Goal: Find specific page/section: Find specific page/section

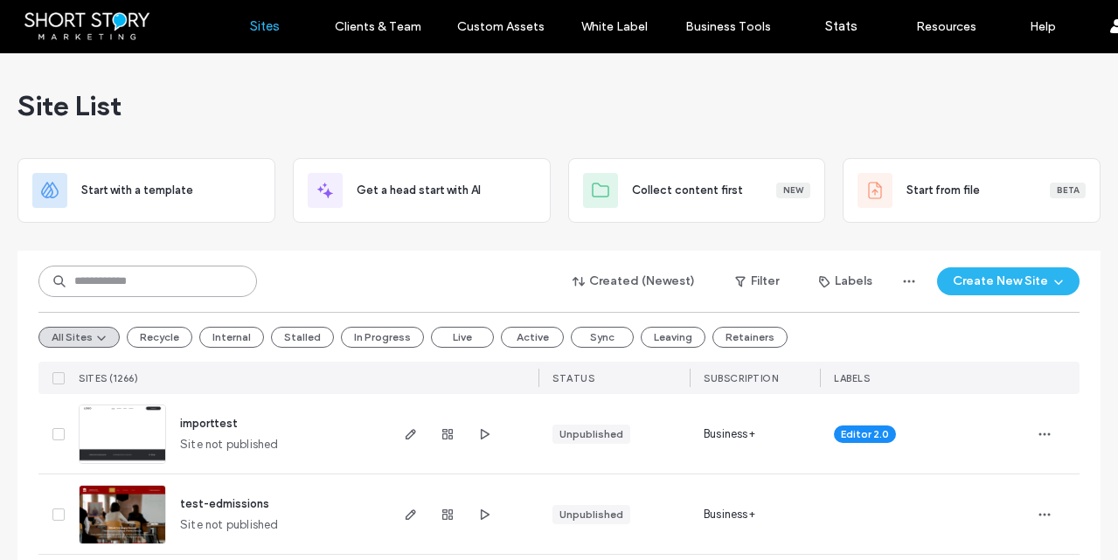
click at [153, 275] on input at bounding box center [147, 281] width 218 height 31
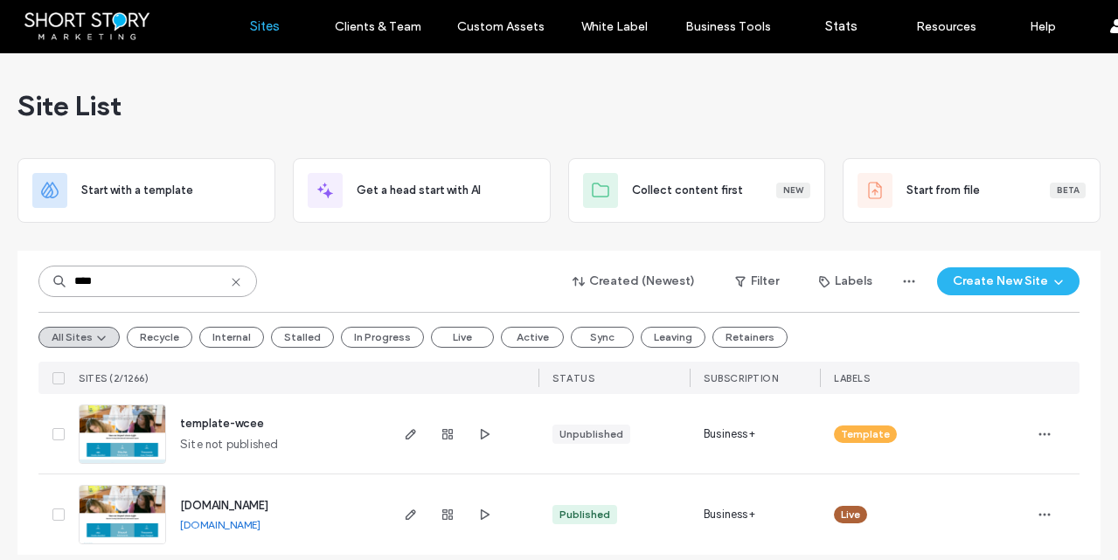
scroll to position [16, 0]
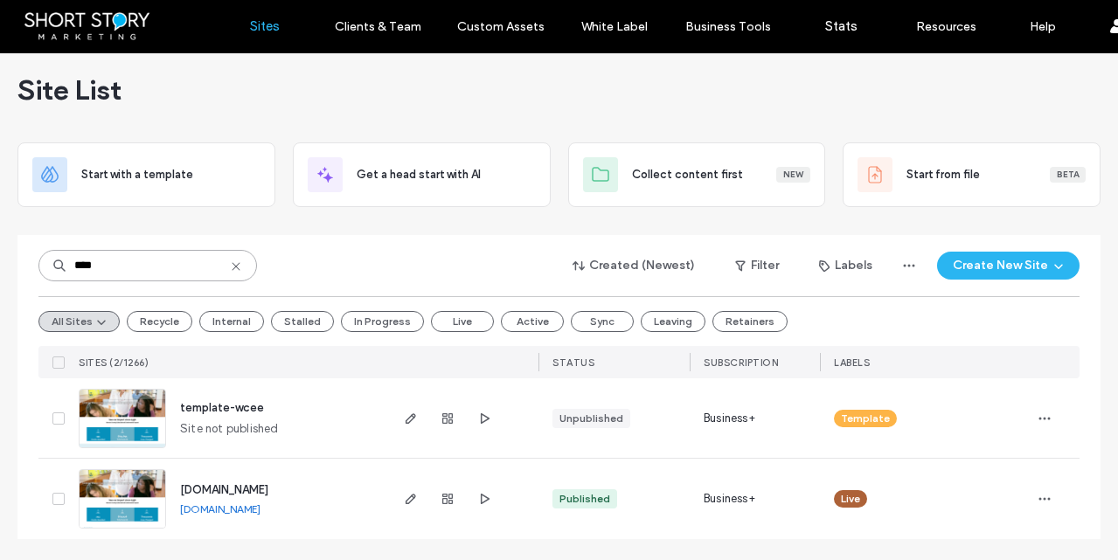
type input "****"
click at [268, 492] on span "[DOMAIN_NAME]" at bounding box center [224, 489] width 88 height 13
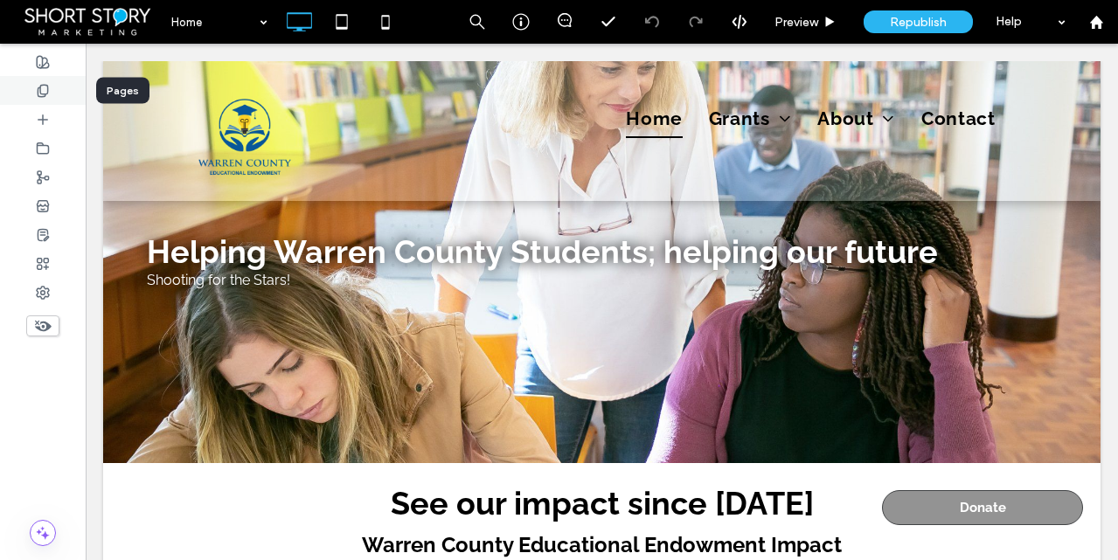
click at [46, 89] on icon at bounding box center [43, 91] width 14 height 14
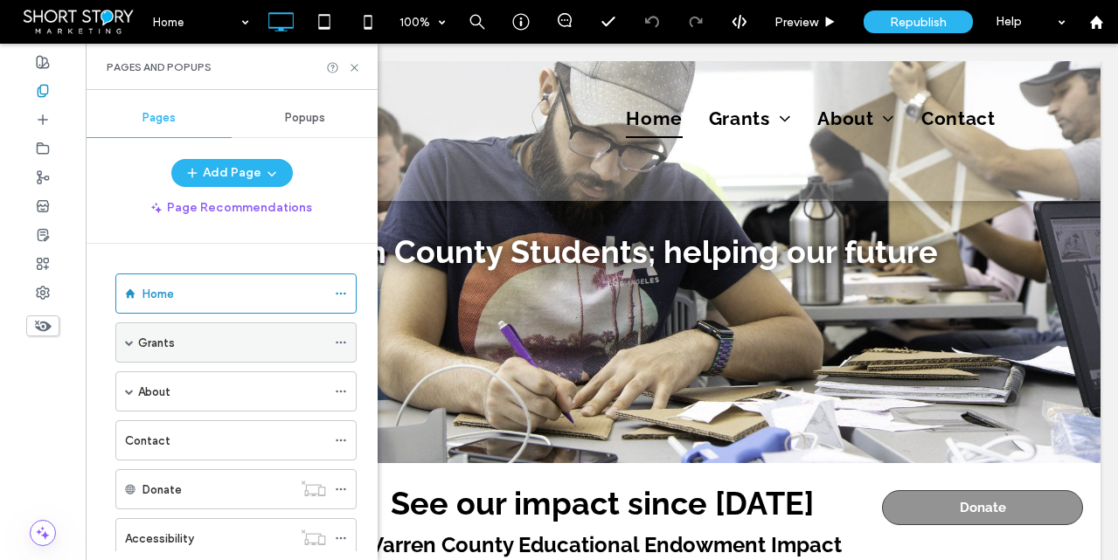
click at [134, 340] on div "Grants" at bounding box center [235, 342] width 241 height 40
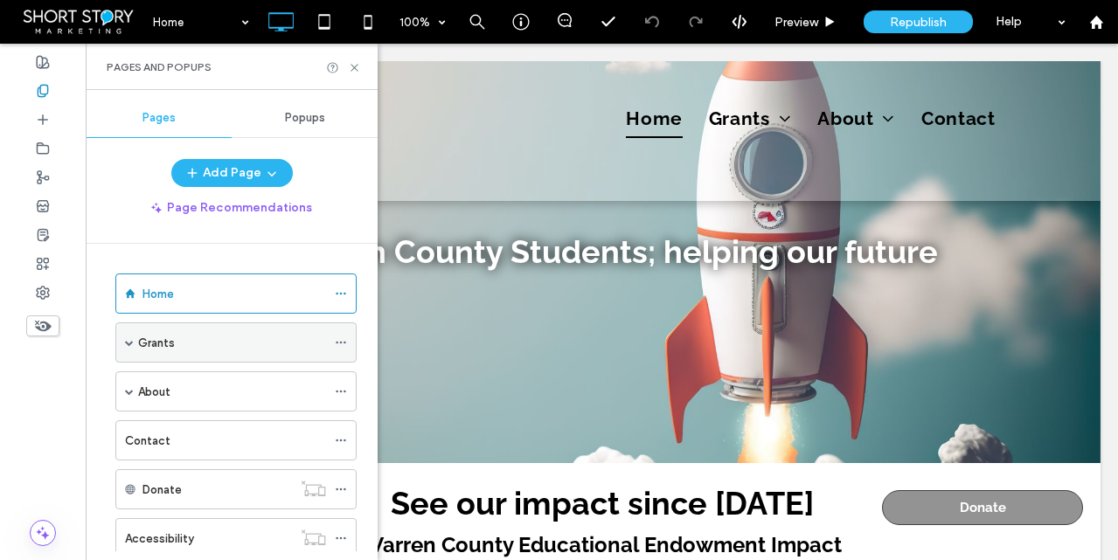
click at [128, 343] on span at bounding box center [129, 342] width 9 height 9
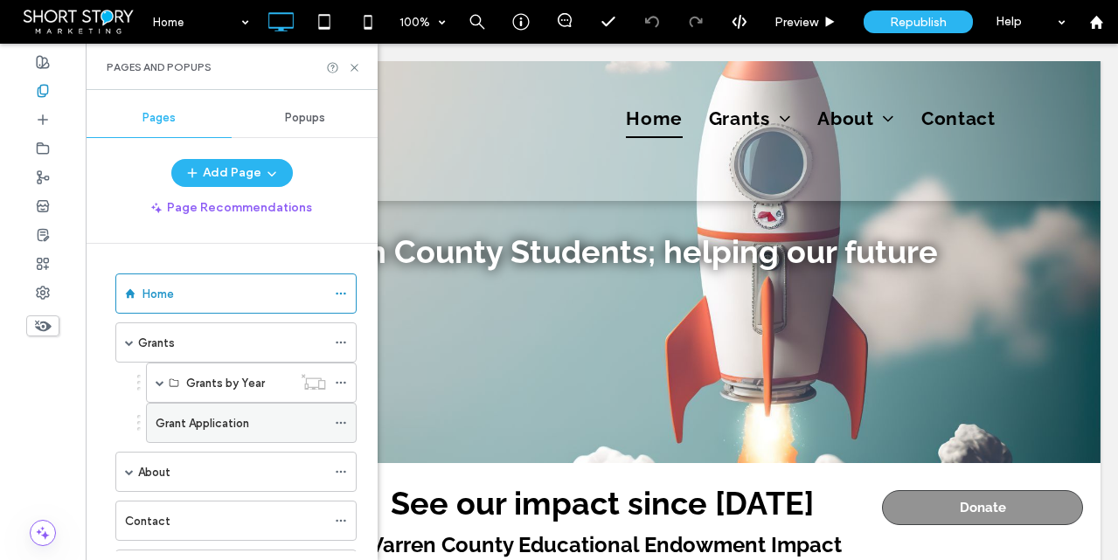
click at [210, 420] on label "Grant Application" at bounding box center [202, 423] width 93 height 31
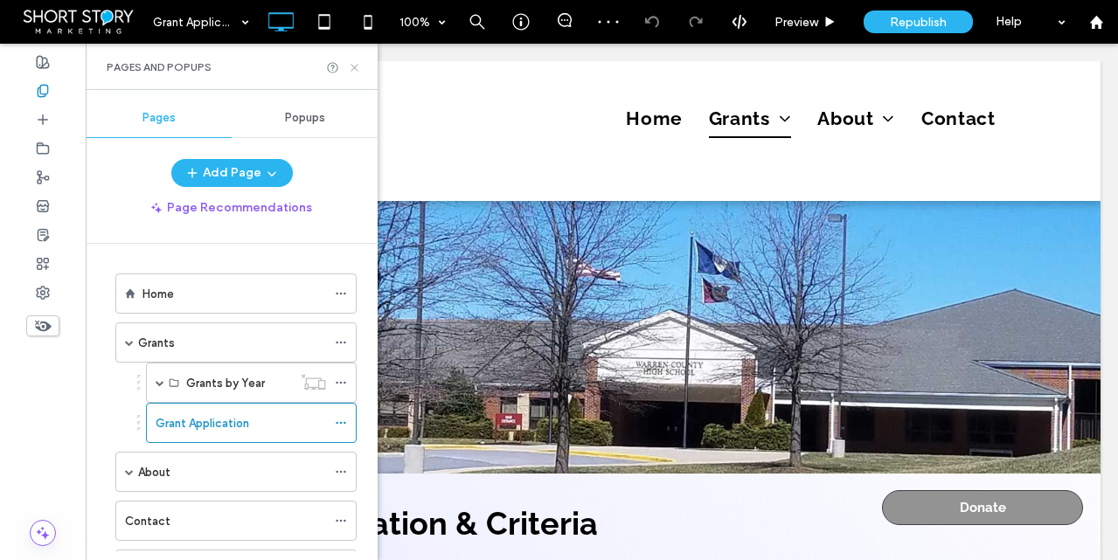
click at [352, 62] on icon at bounding box center [354, 67] width 13 height 13
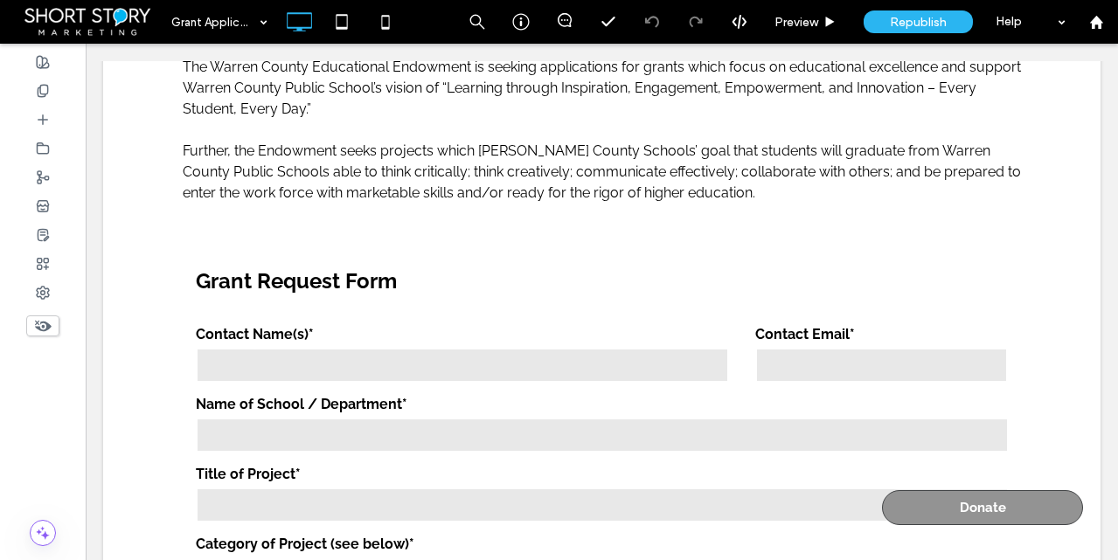
scroll to position [509, 0]
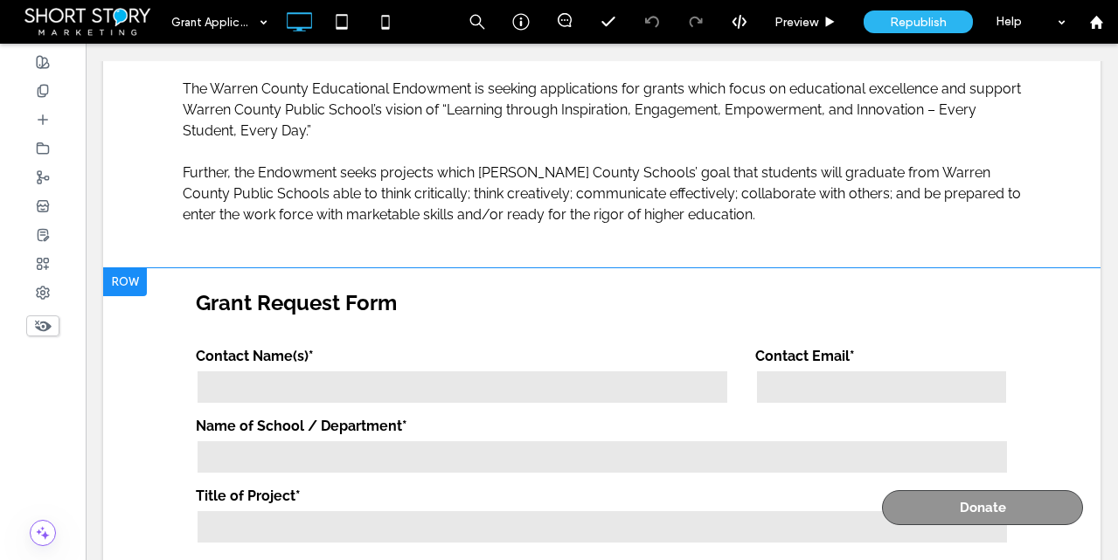
drag, startPoint x: 973, startPoint y: 257, endPoint x: 966, endPoint y: 300, distance: 43.3
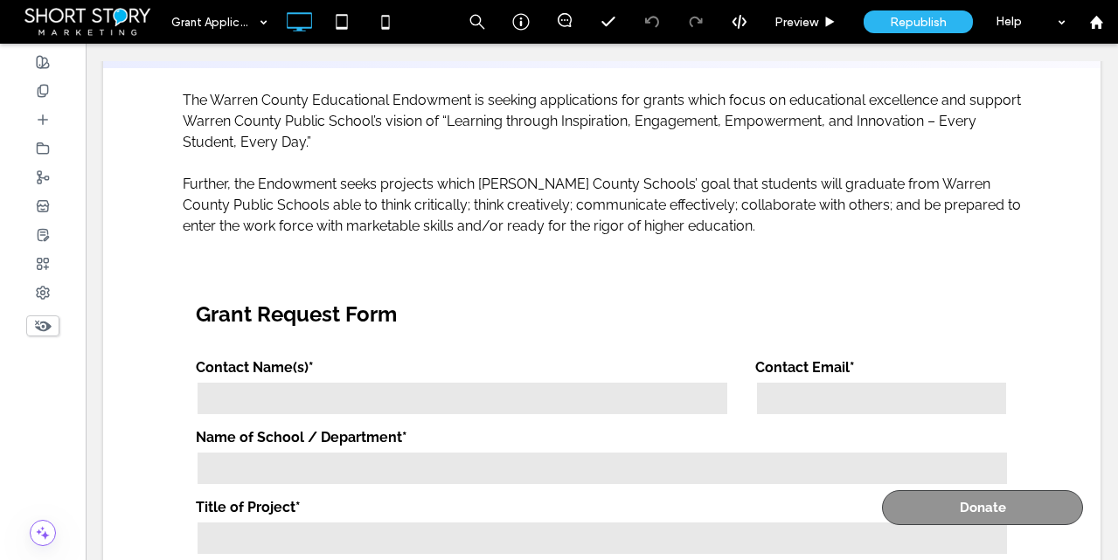
scroll to position [559, 0]
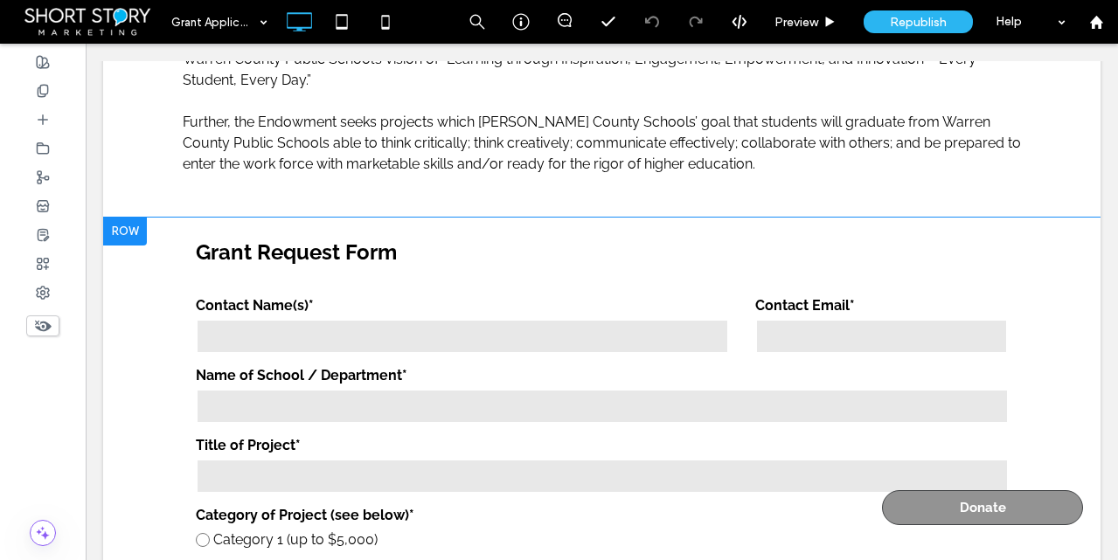
click at [136, 231] on div at bounding box center [125, 232] width 44 height 28
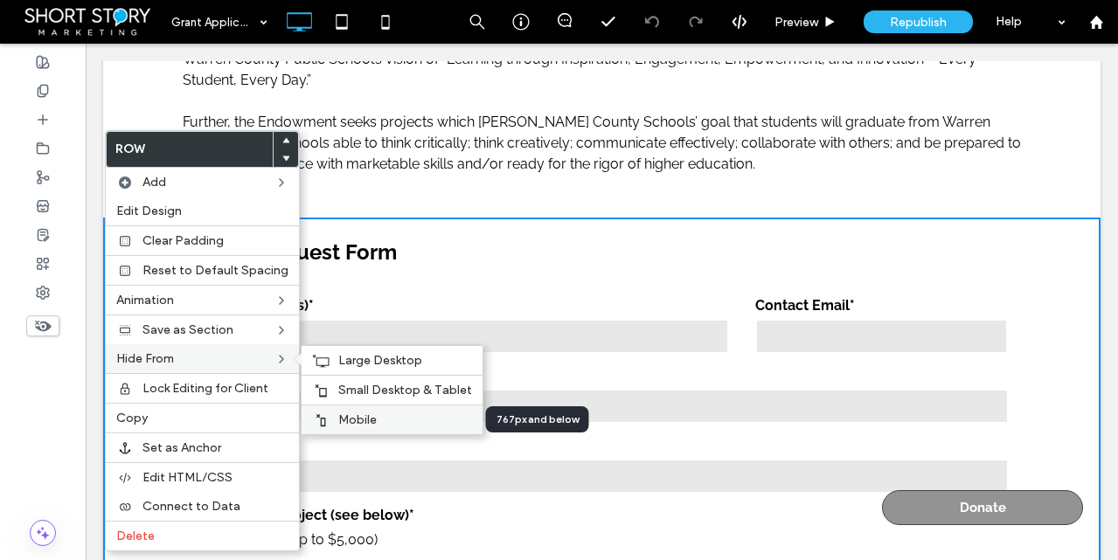
click at [350, 414] on span "Mobile" at bounding box center [357, 419] width 38 height 15
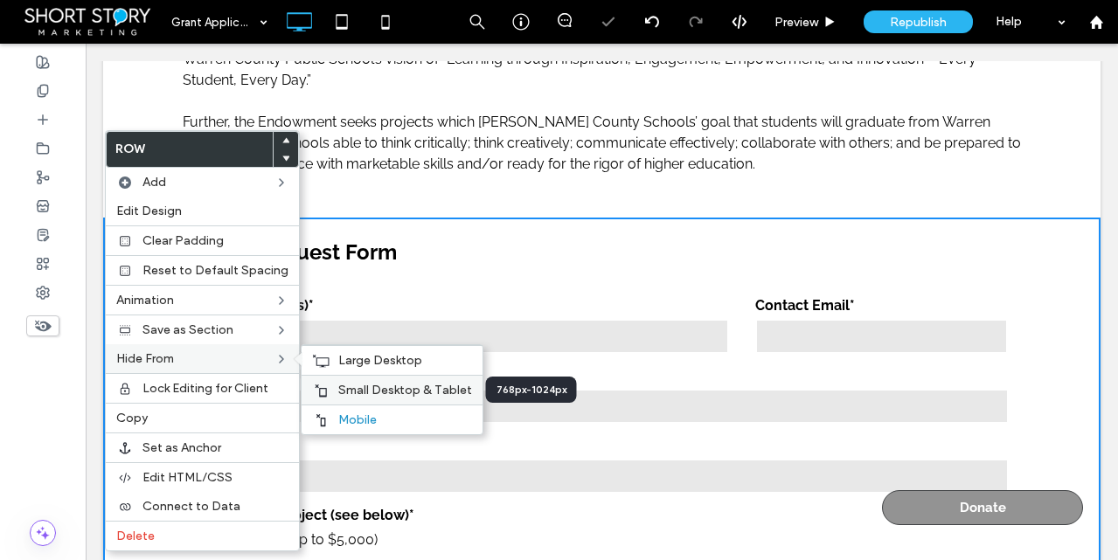
click at [354, 391] on span "Small Desktop & Tablet" at bounding box center [405, 390] width 134 height 15
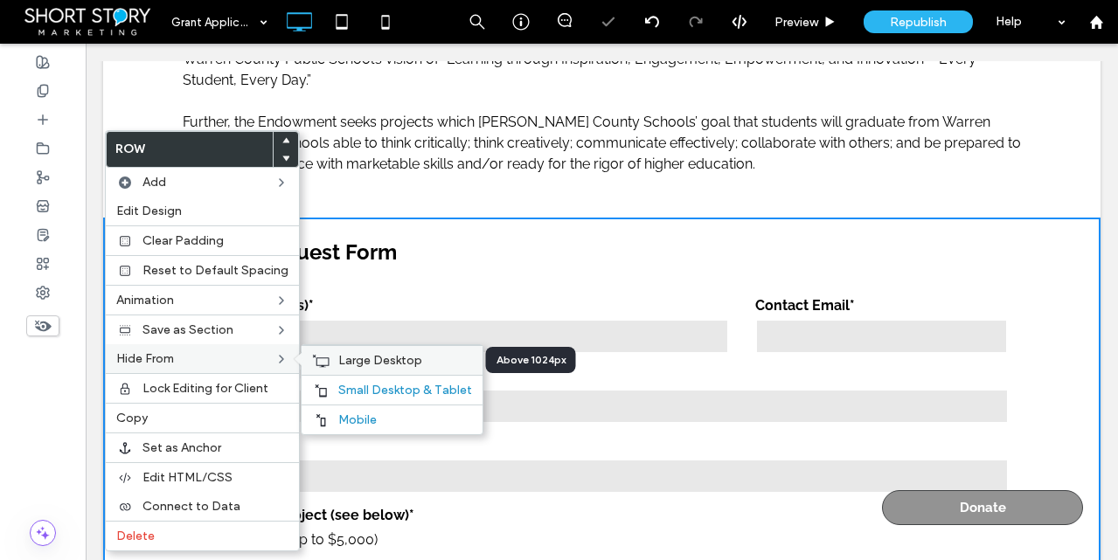
click at [359, 361] on span "Large Desktop" at bounding box center [380, 360] width 84 height 15
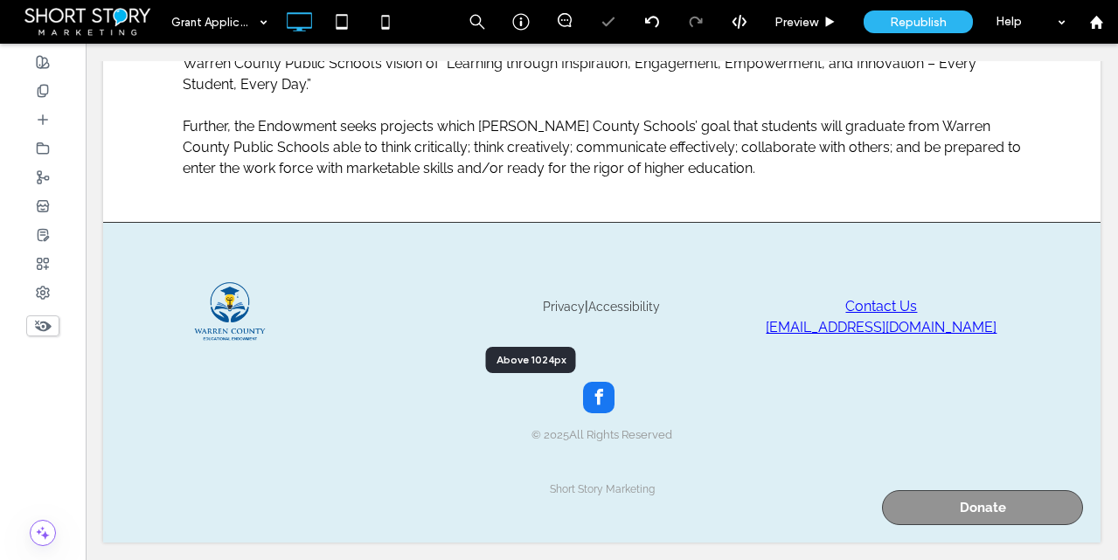
scroll to position [556, 0]
click at [44, 326] on use at bounding box center [43, 326] width 17 height 11
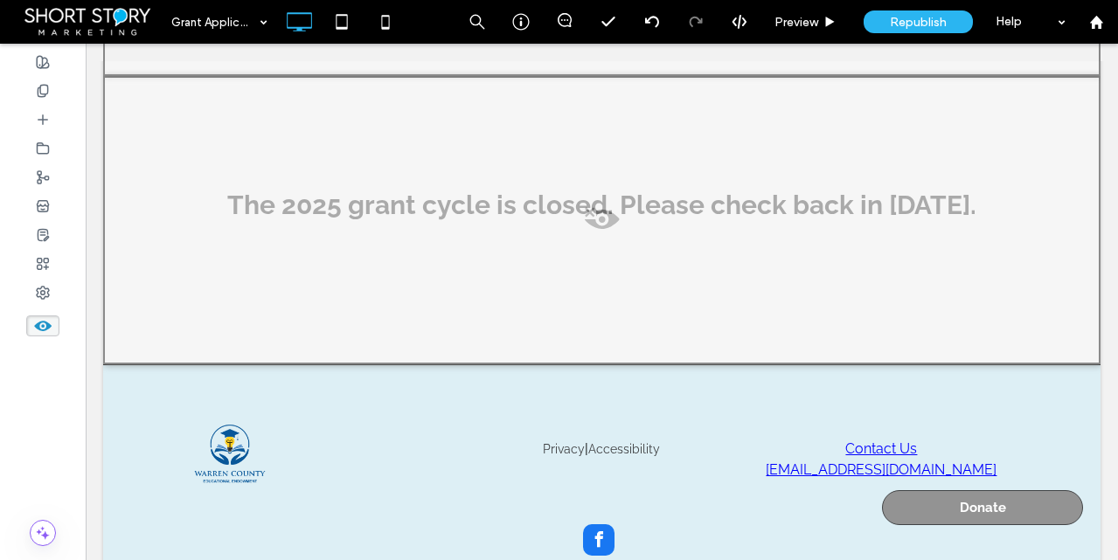
scroll to position [2773, 0]
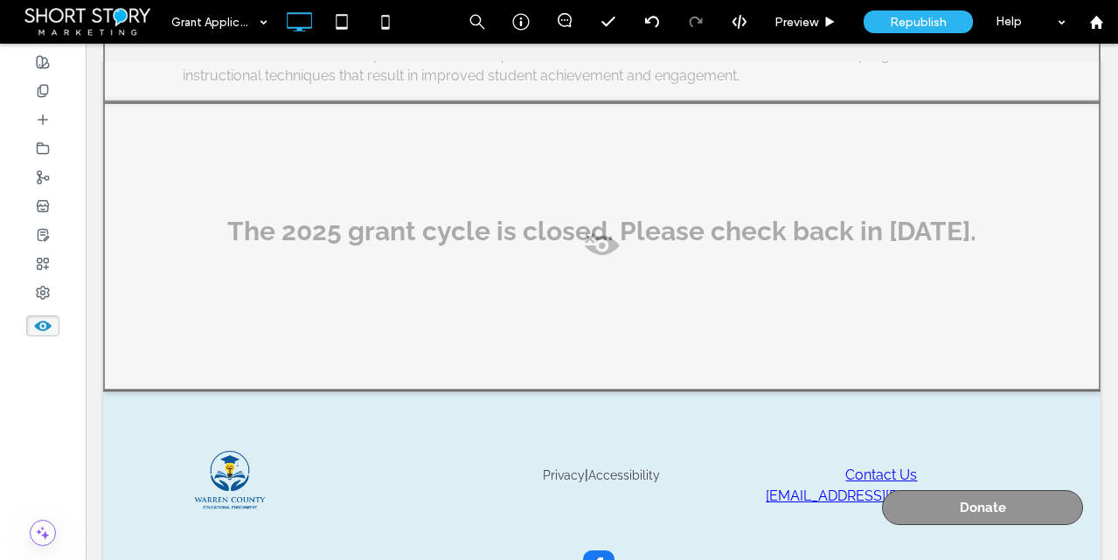
click at [599, 241] on span at bounding box center [602, 249] width 994 height 35
click at [617, 257] on button "Yes" at bounding box center [625, 264] width 54 height 22
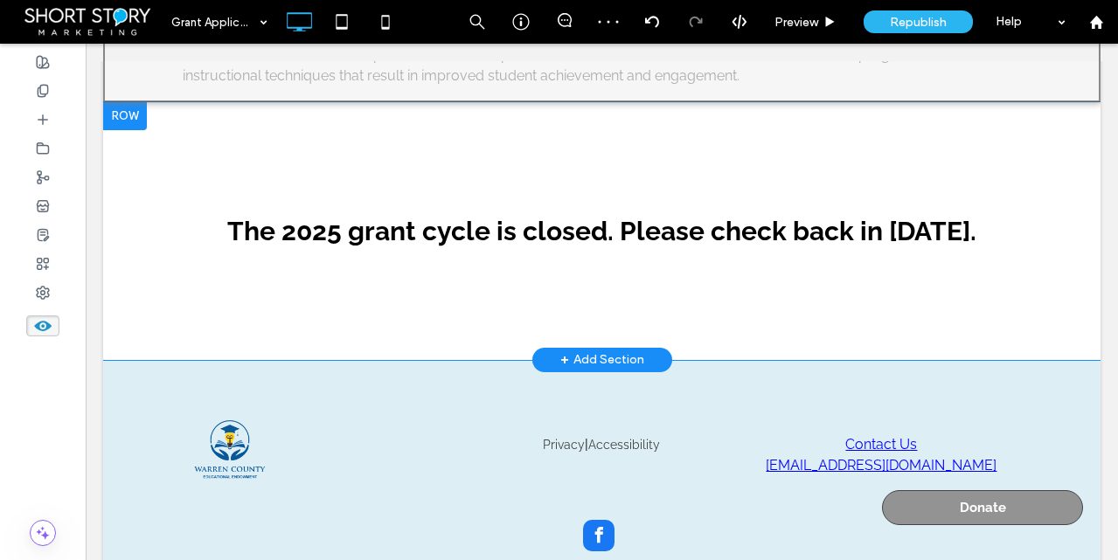
click at [128, 111] on div at bounding box center [125, 116] width 44 height 28
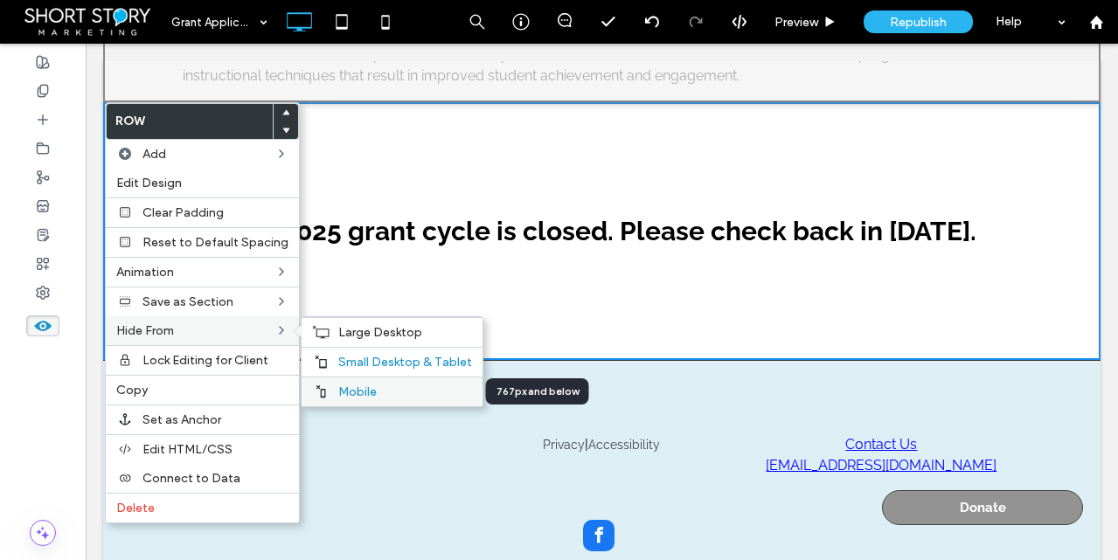
click at [350, 378] on div "Mobile" at bounding box center [391, 392] width 181 height 30
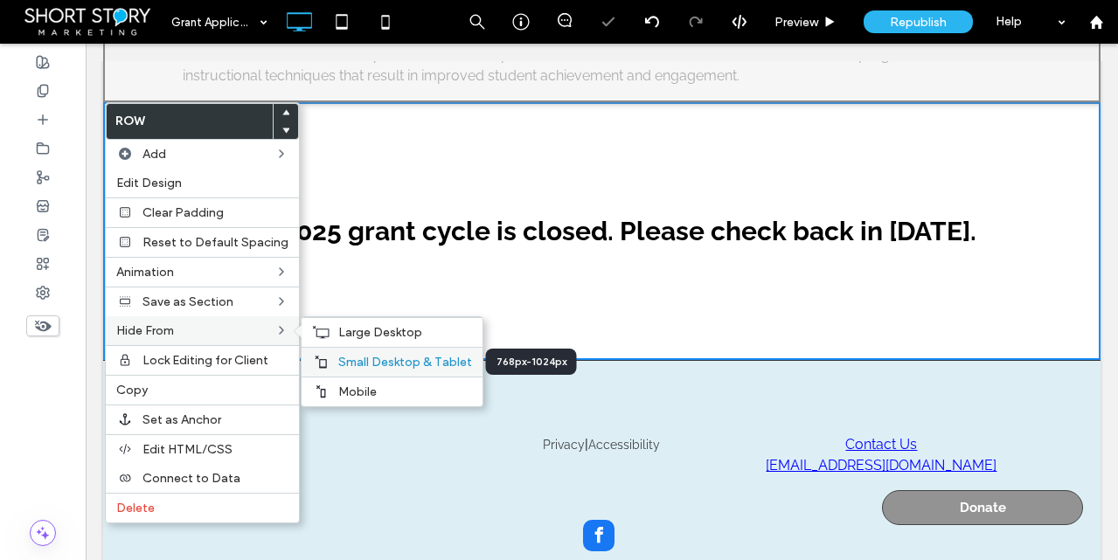
click at [356, 364] on span "Small Desktop & Tablet" at bounding box center [405, 362] width 134 height 15
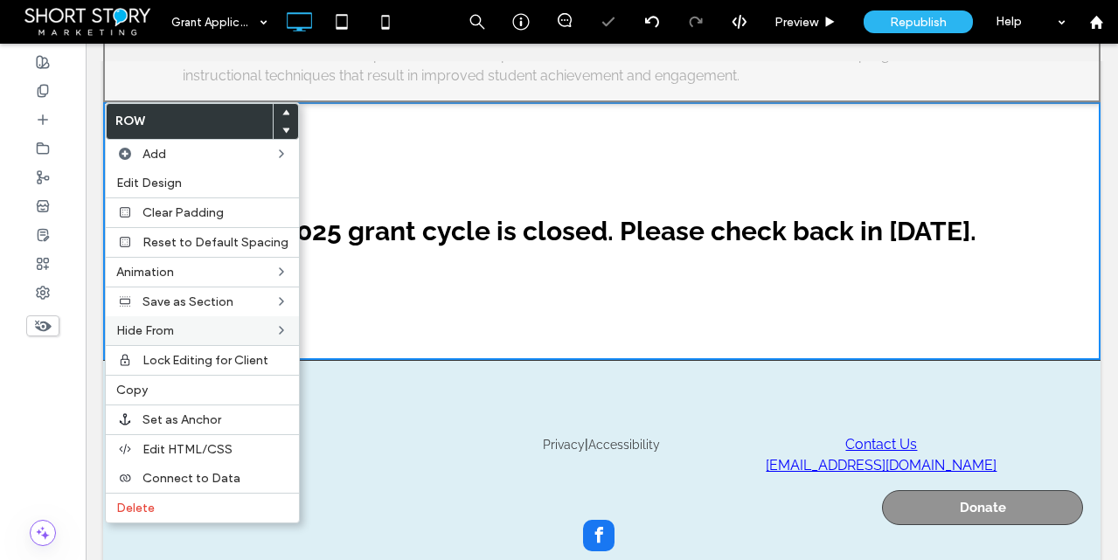
click at [54, 416] on div at bounding box center [43, 302] width 86 height 516
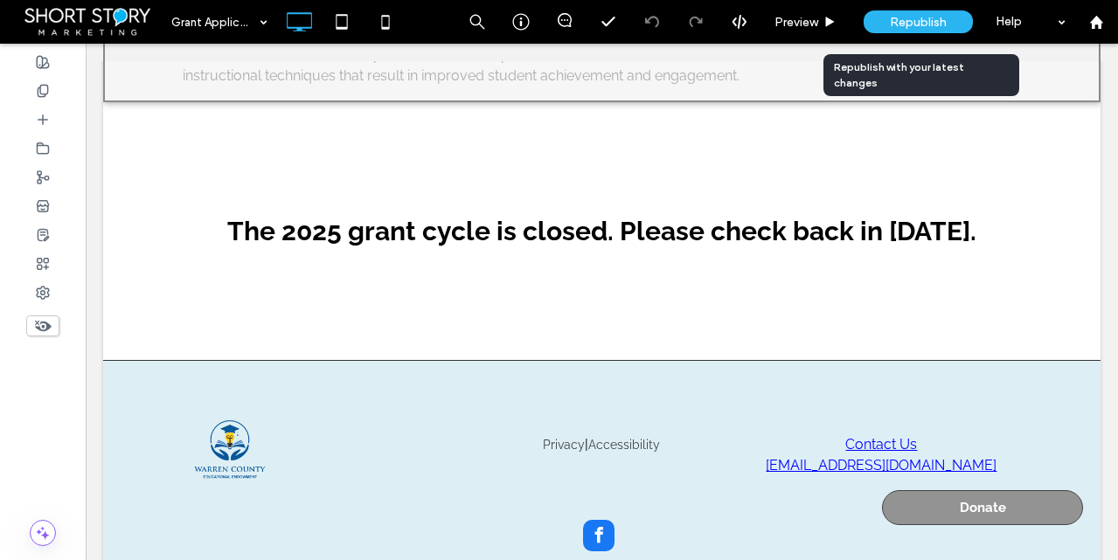
click at [899, 16] on span "Republish" at bounding box center [918, 22] width 57 height 15
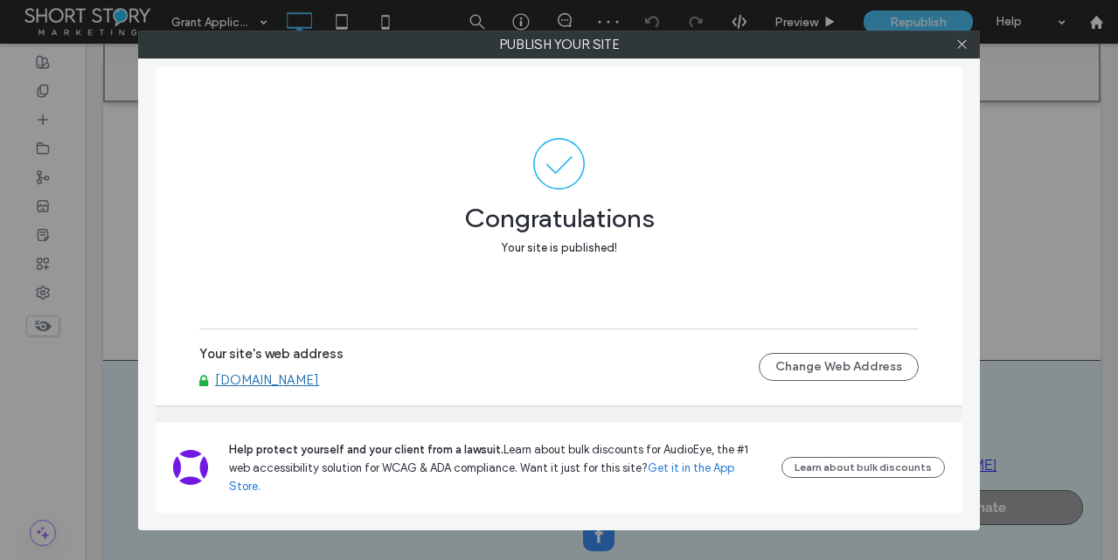
click at [319, 388] on link "[DOMAIN_NAME]" at bounding box center [267, 380] width 104 height 16
click at [960, 43] on icon at bounding box center [961, 44] width 13 height 13
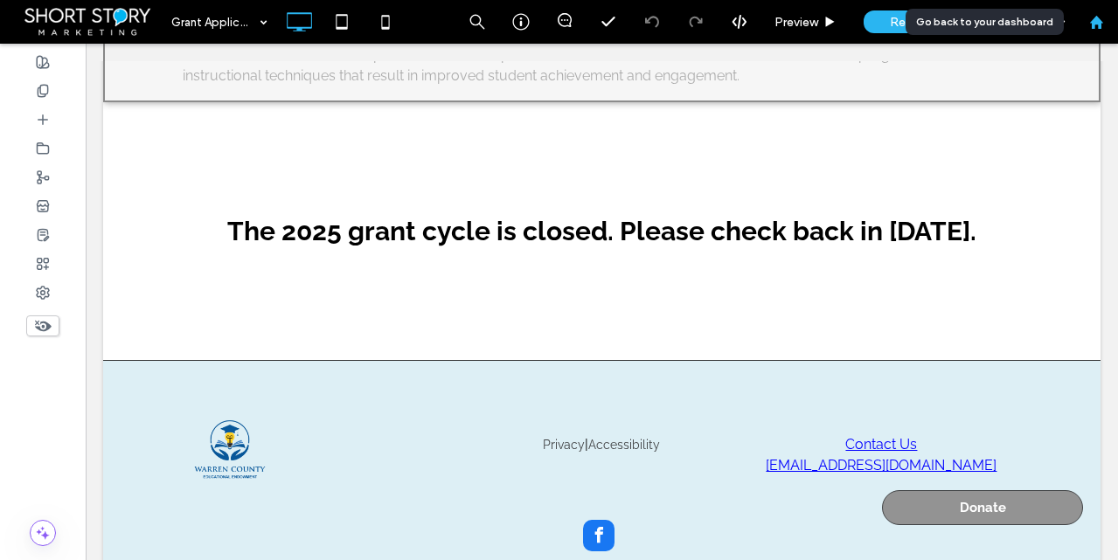
click at [1092, 24] on use at bounding box center [1095, 21] width 13 height 13
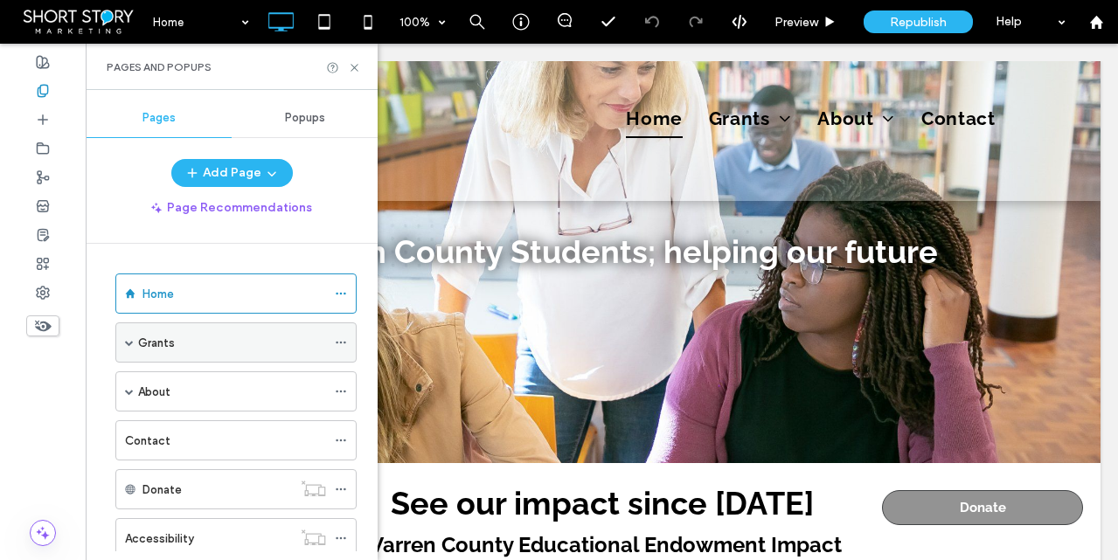
click at [131, 339] on span at bounding box center [129, 342] width 9 height 9
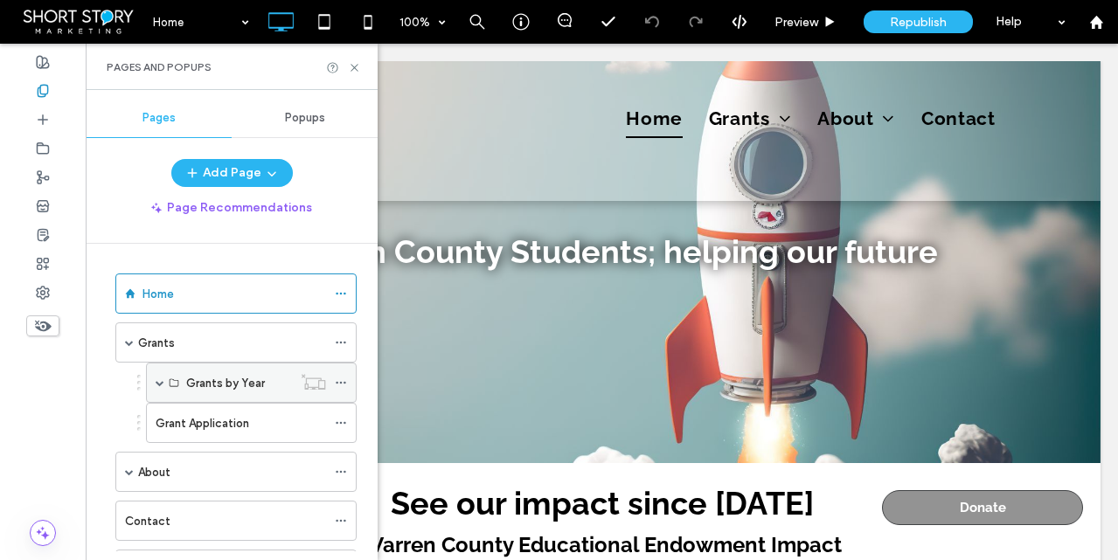
click at [158, 379] on span at bounding box center [160, 382] width 9 height 9
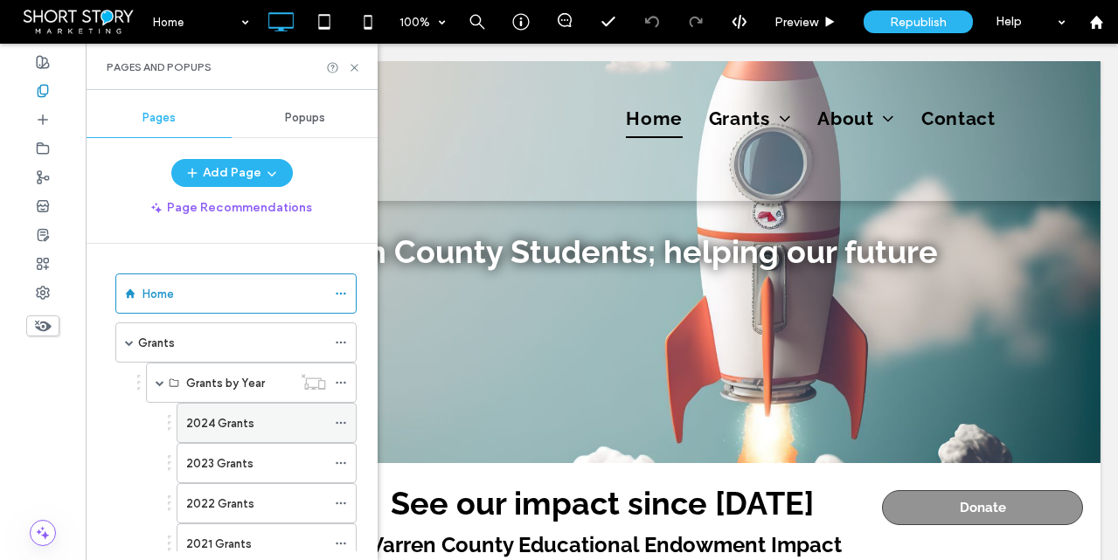
click at [244, 419] on label "2024 Grants" at bounding box center [220, 423] width 68 height 31
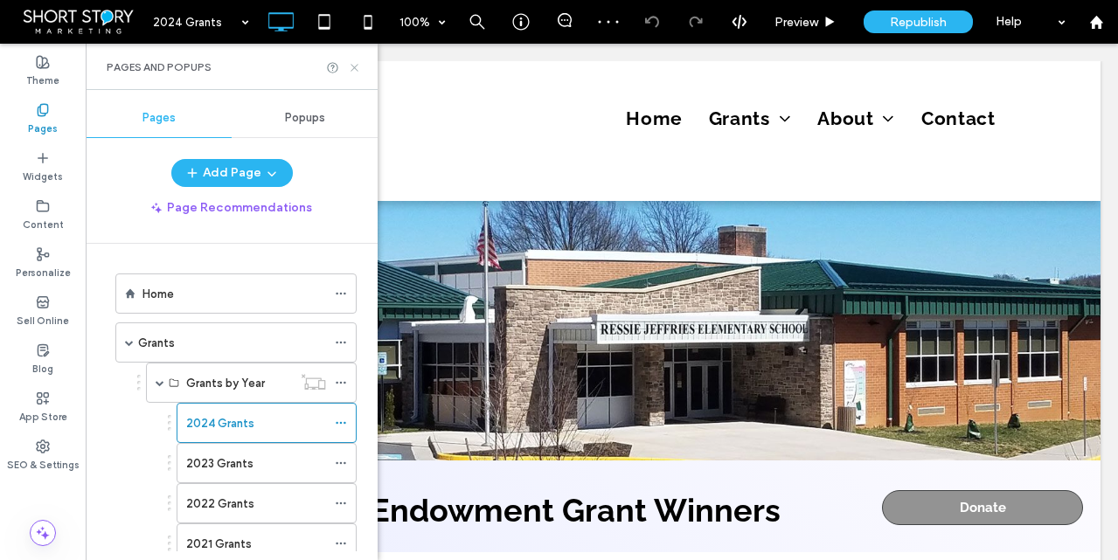
click at [358, 67] on icon at bounding box center [354, 67] width 13 height 13
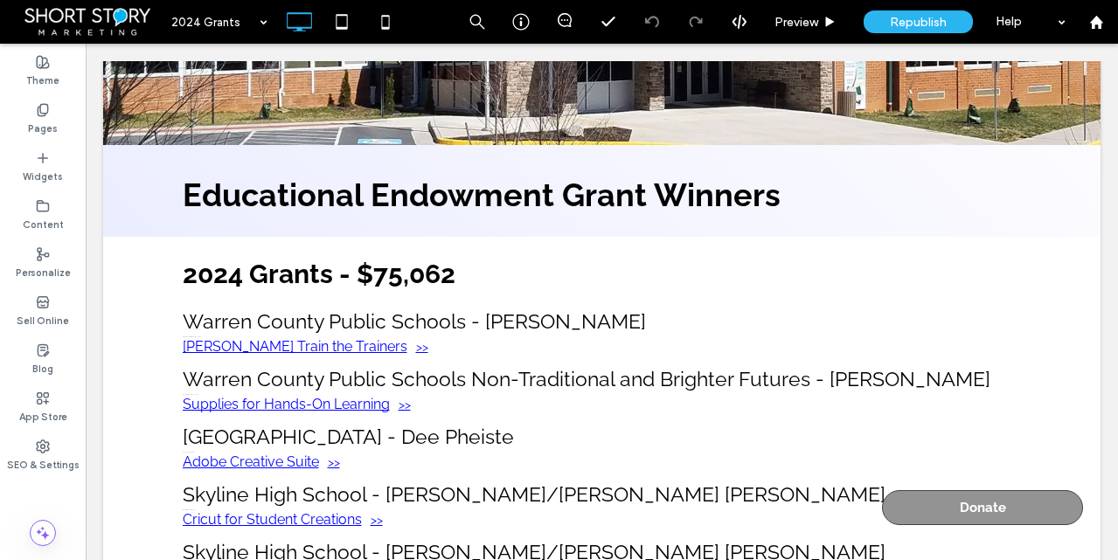
scroll to position [343, 0]
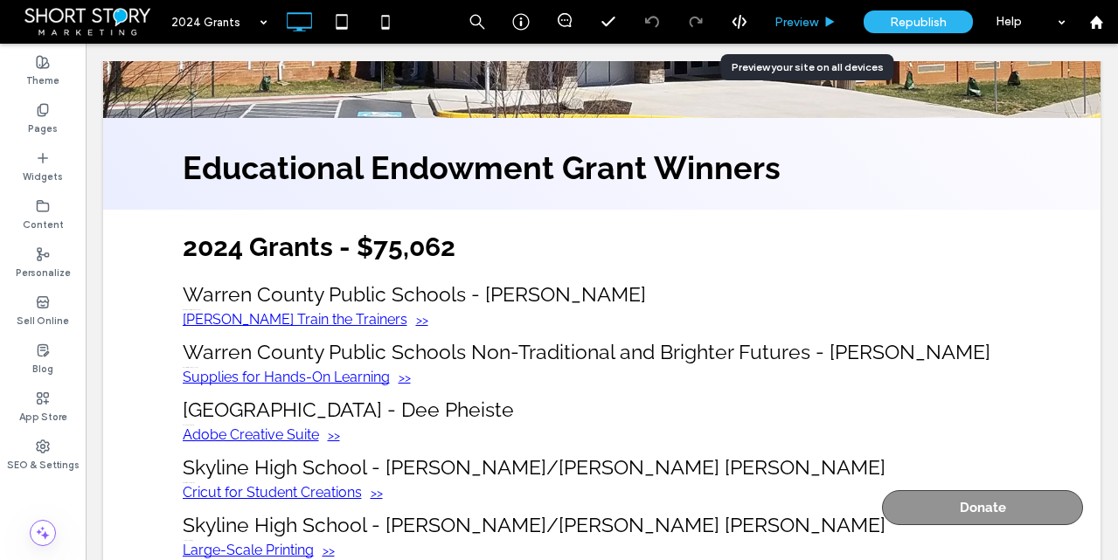
click at [796, 21] on span "Preview" at bounding box center [796, 22] width 44 height 15
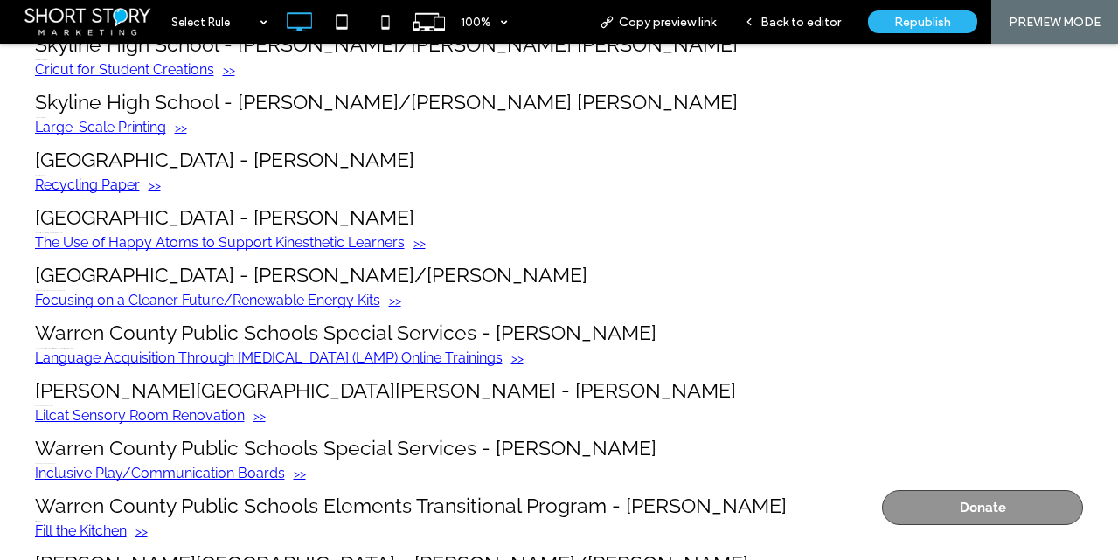
scroll to position [745, 0]
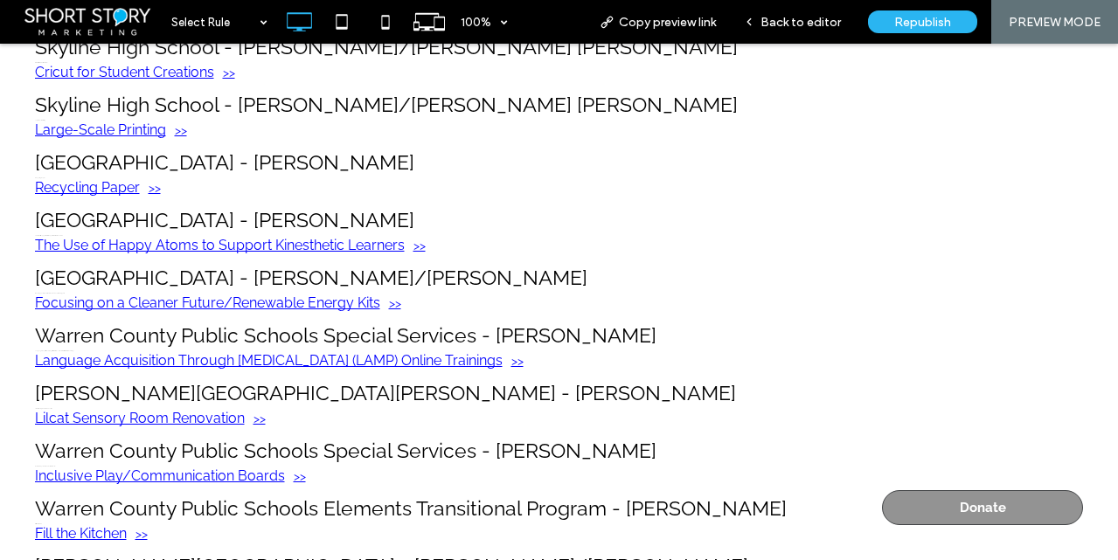
click at [194, 413] on span "Lilcat Sensory Room Renovation" at bounding box center [559, 418] width 1049 height 17
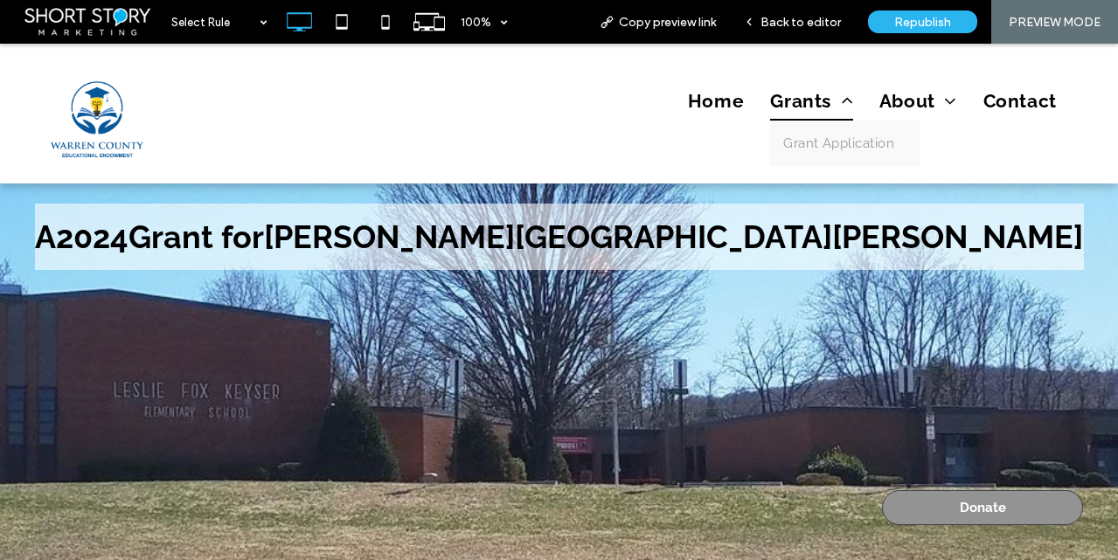
drag, startPoint x: 790, startPoint y: 107, endPoint x: 799, endPoint y: 103, distance: 9.8
